Goal: Find specific page/section: Find specific page/section

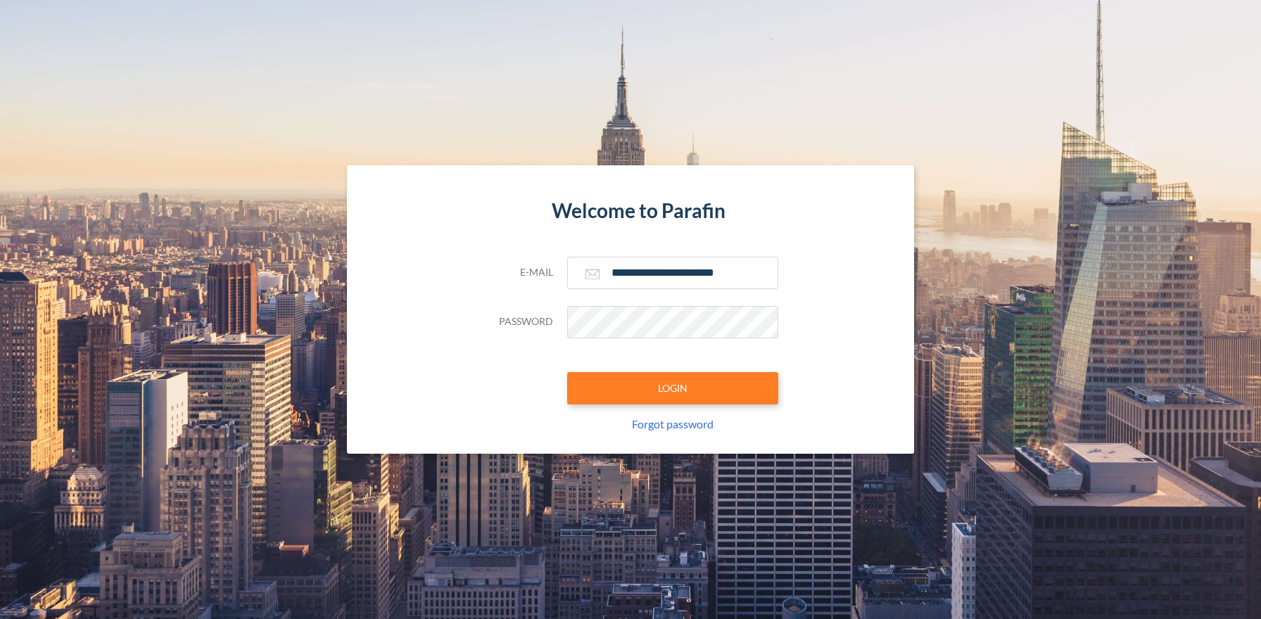
type input "**********"
click at [672, 388] on button "LOGIN" at bounding box center [672, 388] width 211 height 32
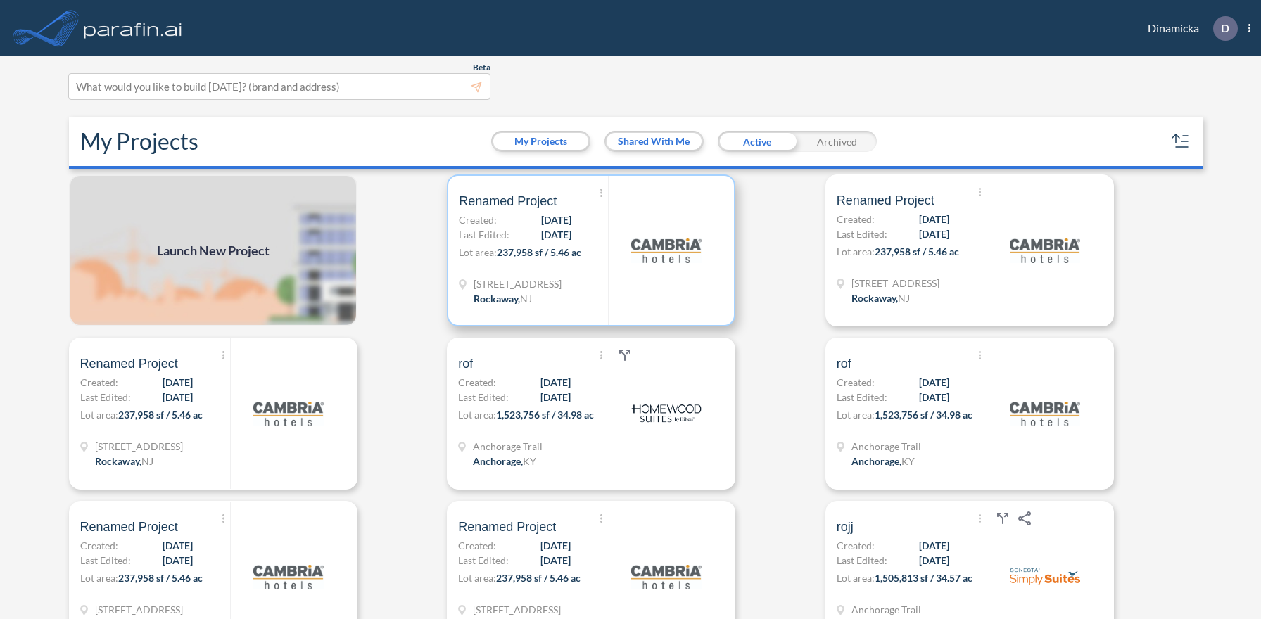
scroll to position [4, 0]
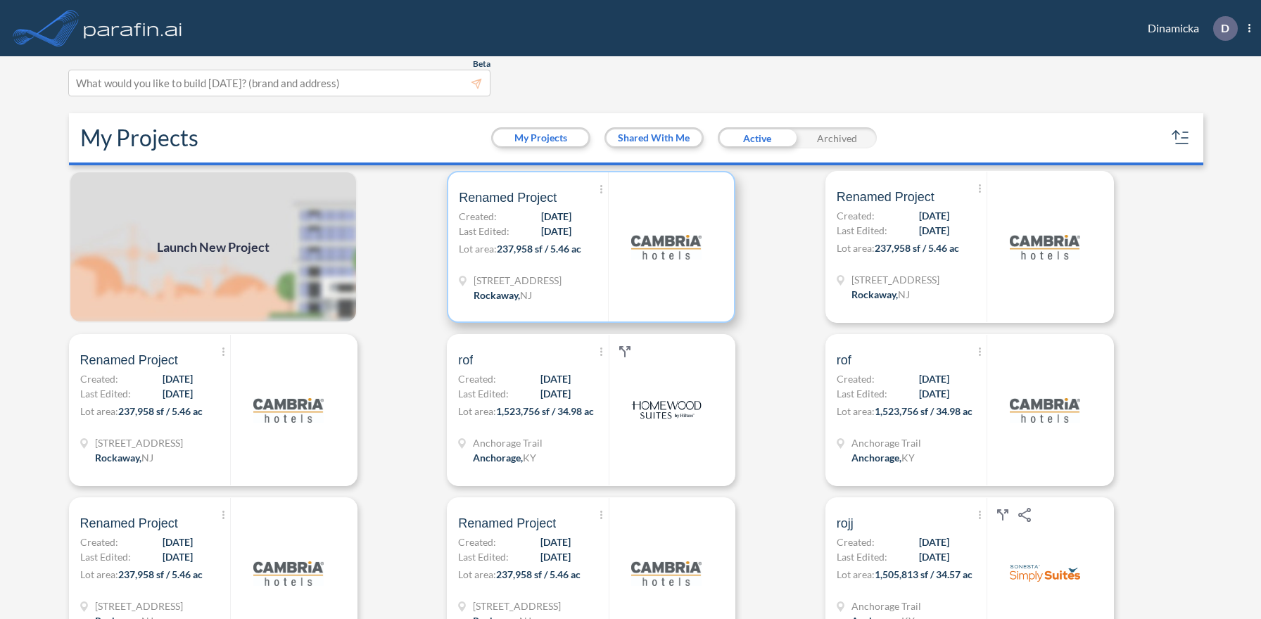
click at [591, 246] on p "Lot area: 237,958 sf / 5.46 ac" at bounding box center [533, 251] width 149 height 20
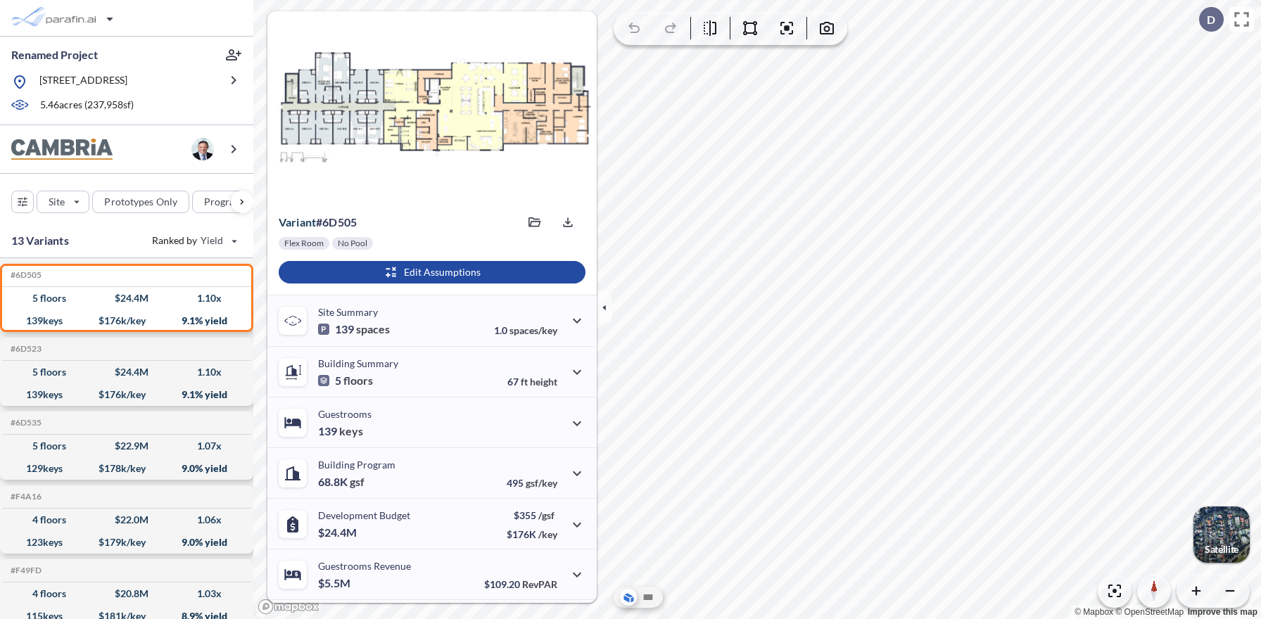
scroll to position [99, 0]
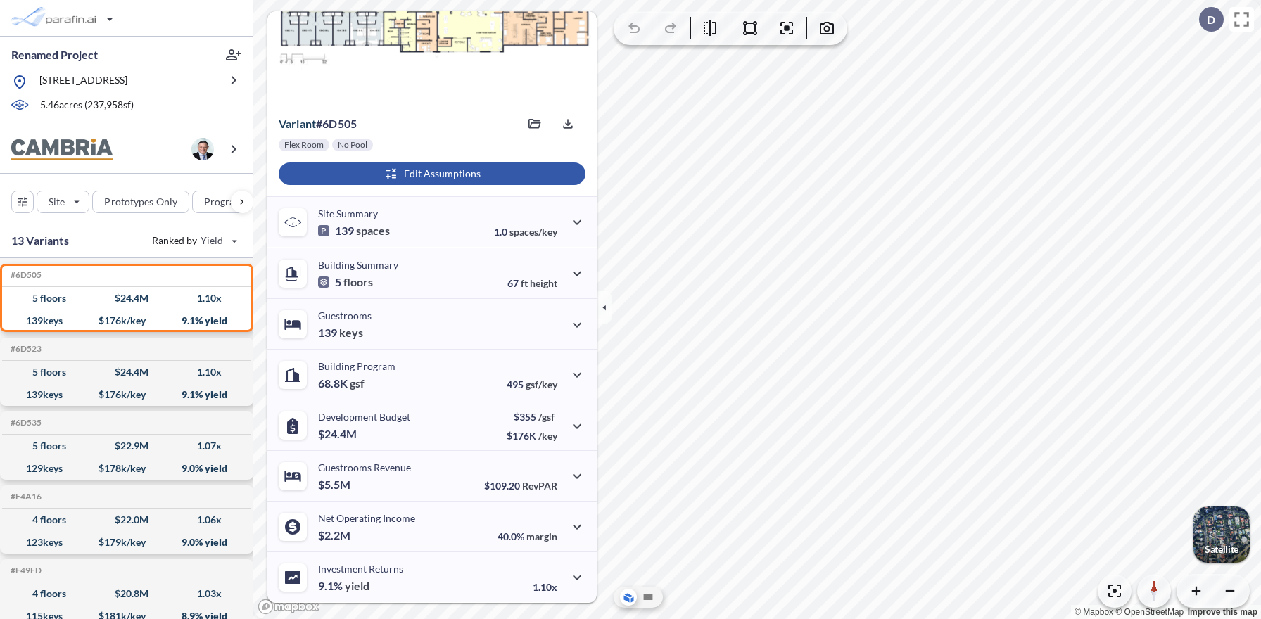
click at [430, 174] on div "button" at bounding box center [432, 174] width 307 height 23
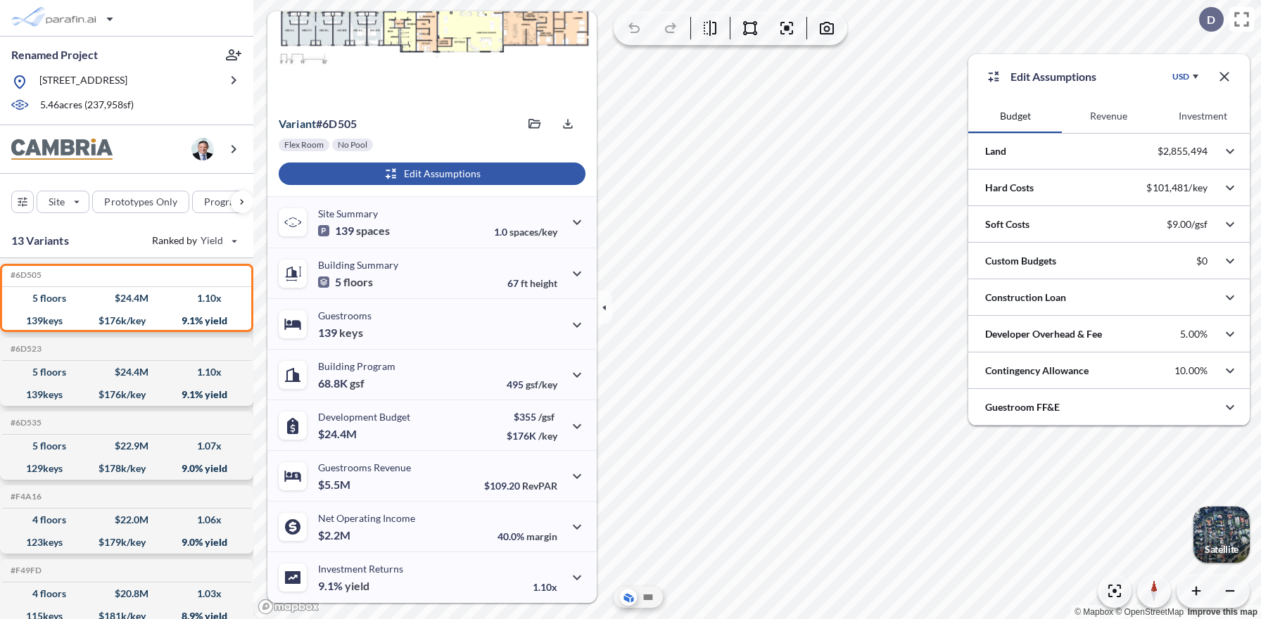
click at [1109, 116] on button "Revenue" at bounding box center [1109, 116] width 94 height 34
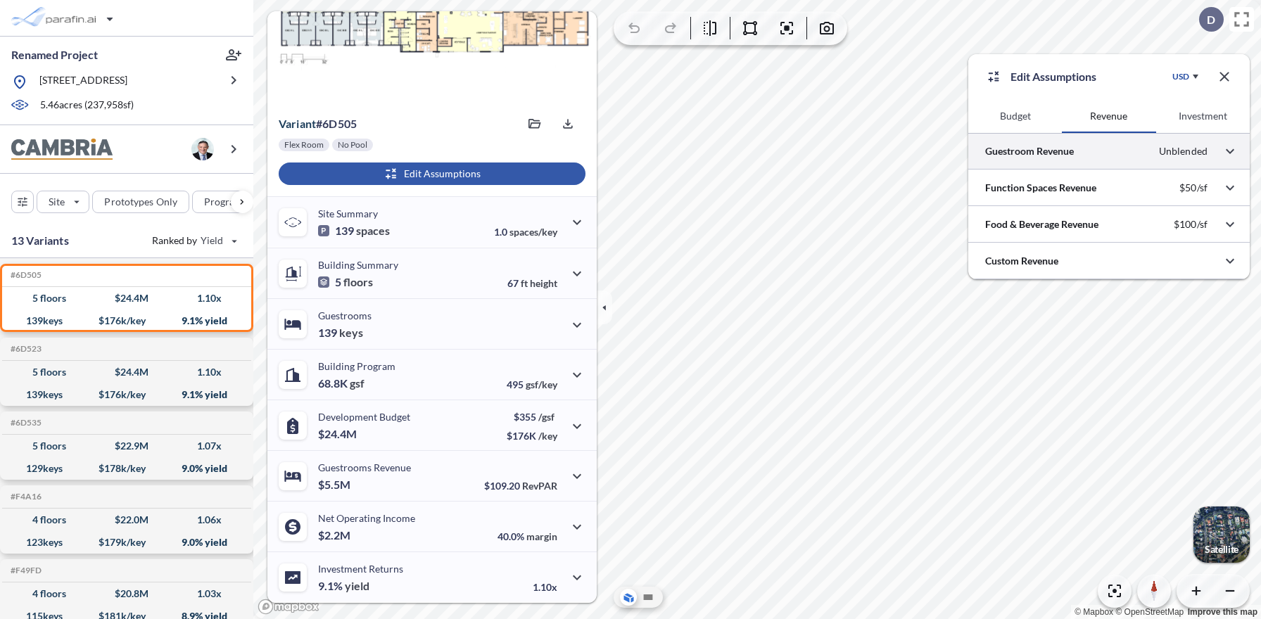
click at [1109, 151] on div at bounding box center [1110, 151] width 282 height 36
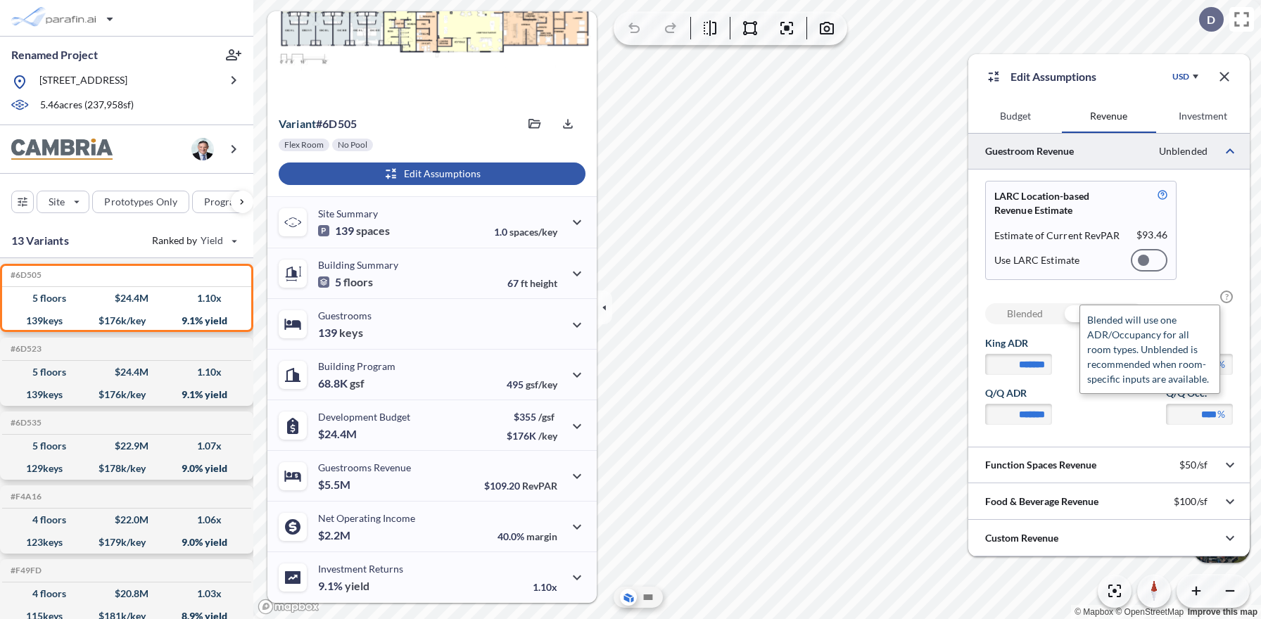
click at [1227, 297] on span "?" at bounding box center [1227, 297] width 13 height 13
